Goal: Information Seeking & Learning: Learn about a topic

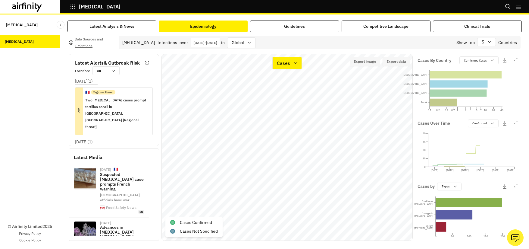
click at [207, 42] on p "[DATE] - [DATE]" at bounding box center [205, 42] width 24 height 5
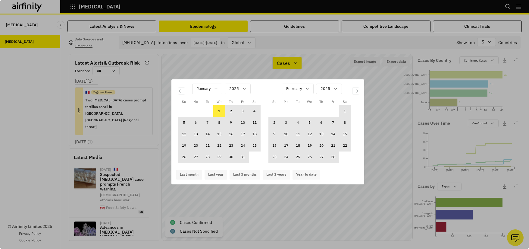
click at [207, 42] on div "Su Mo Tu We Th Fr Sa Su Mo Tu We Th Fr Sa December 2024 1 2 3 4 5 6 7 8 9 10 11…" at bounding box center [264, 124] width 529 height 249
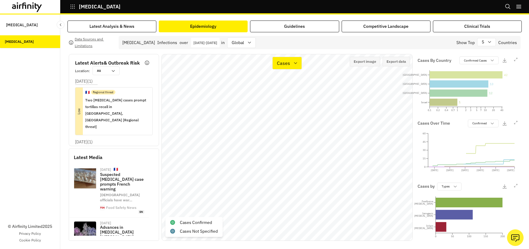
scroll to position [3, 0]
